Goal: Ask a question

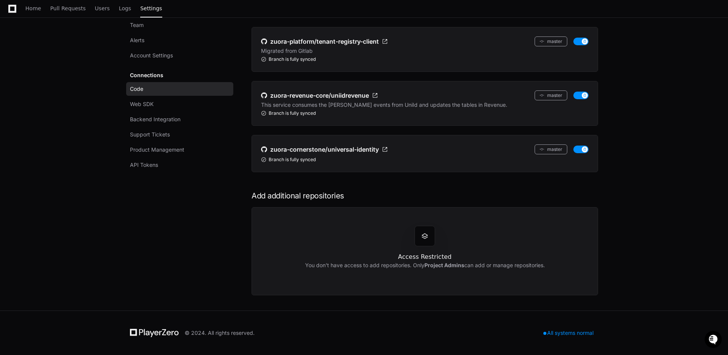
scroll to position [241, 0]
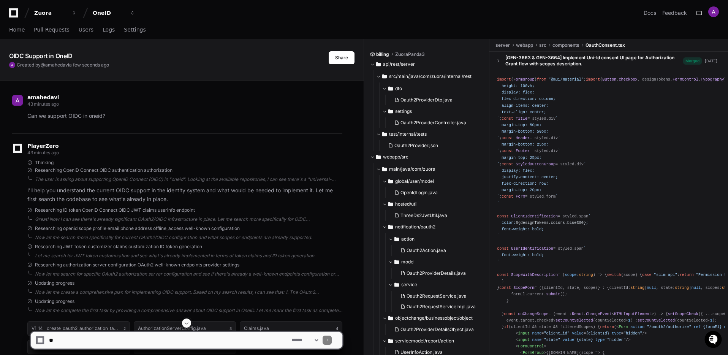
click at [94, 117] on p "Can we support OIDC in oneid?" at bounding box center [184, 116] width 315 height 9
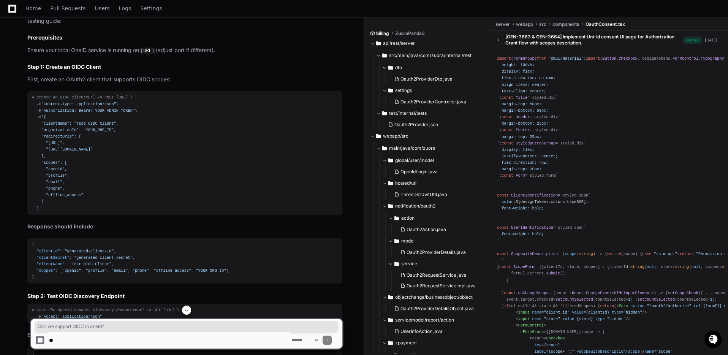
scroll to position [5155, 0]
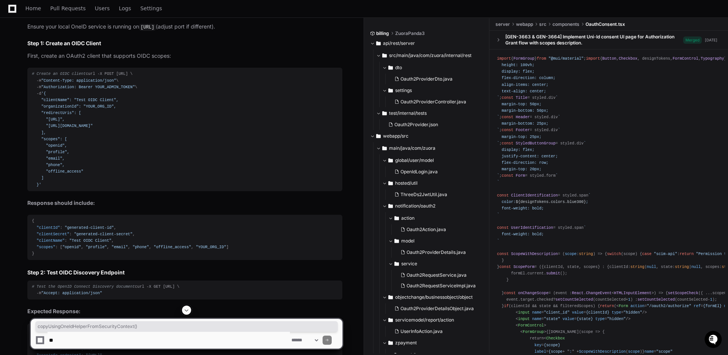
drag, startPoint x: 147, startPoint y: 204, endPoint x: 30, endPoint y: 200, distance: 117.2
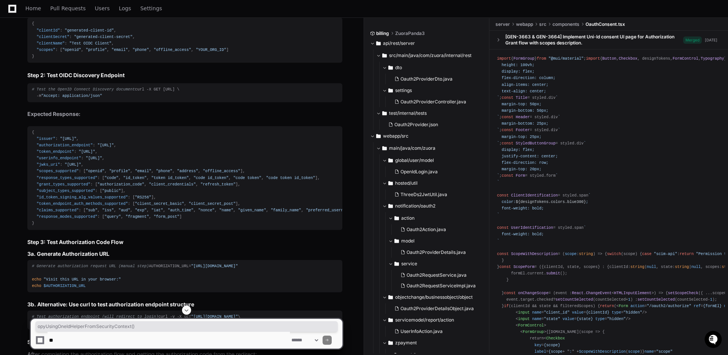
scroll to position [5356, 0]
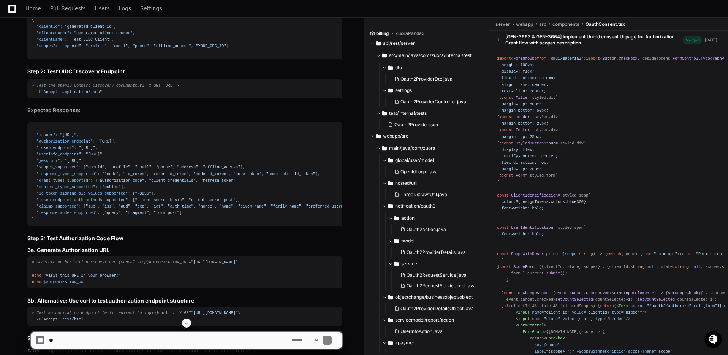
click at [140, 325] on div at bounding box center [186, 323] width 313 height 9
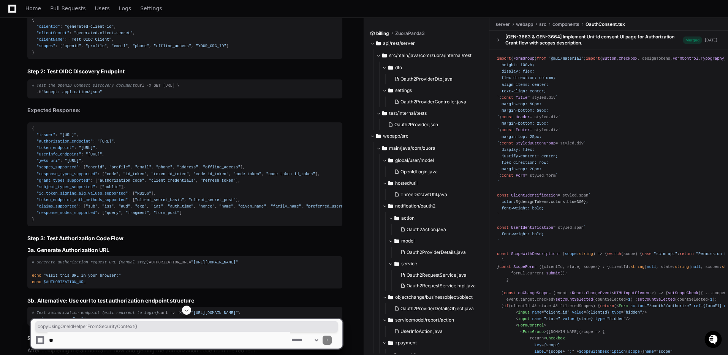
drag, startPoint x: 108, startPoint y: 208, endPoint x: 220, endPoint y: 209, distance: 111.8
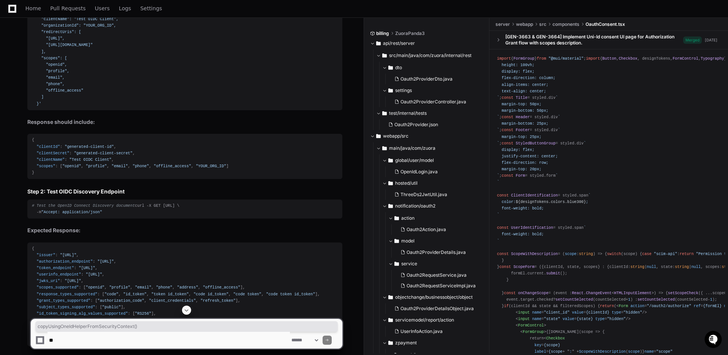
scroll to position [5268, 0]
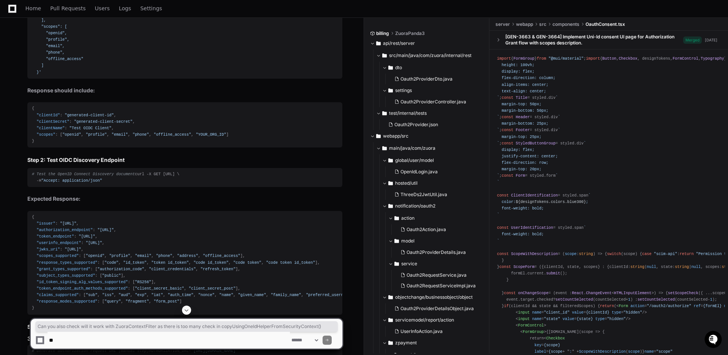
drag, startPoint x: 153, startPoint y: 94, endPoint x: 122, endPoint y: 71, distance: 38.7
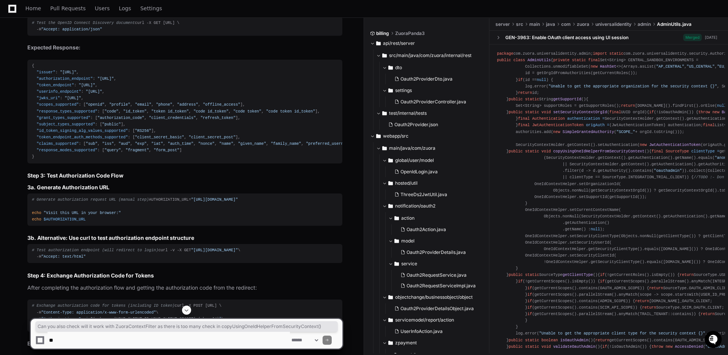
scroll to position [5421, 0]
